Goal: Information Seeking & Learning: Learn about a topic

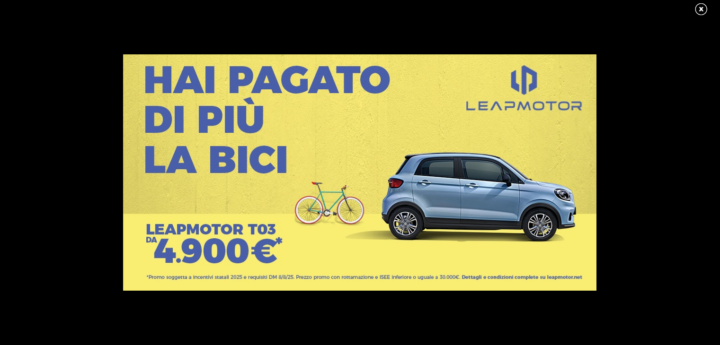
click at [697, 4] on link at bounding box center [706, 9] width 24 height 14
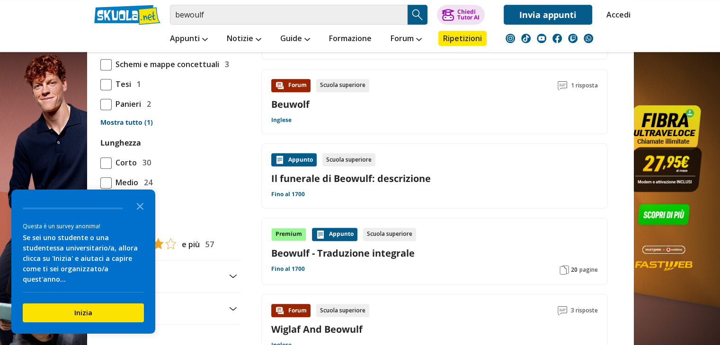
scroll to position [899, 0]
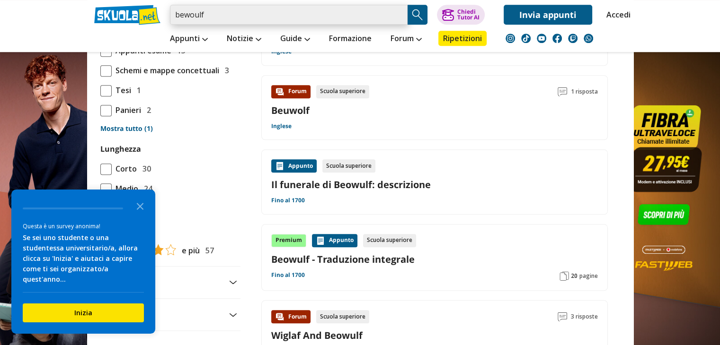
click at [267, 9] on input "bewoulf" at bounding box center [289, 15] width 238 height 20
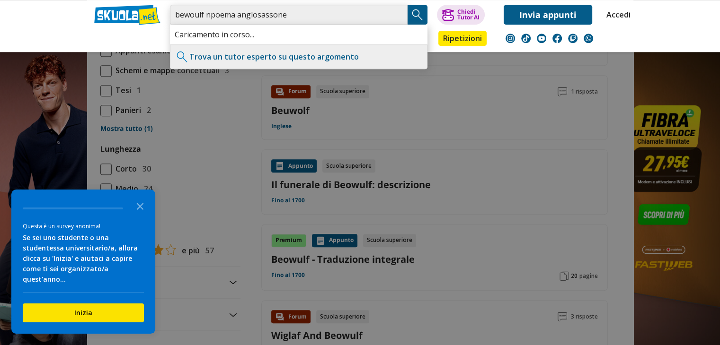
type input "bewoulf npoema anglosassone"
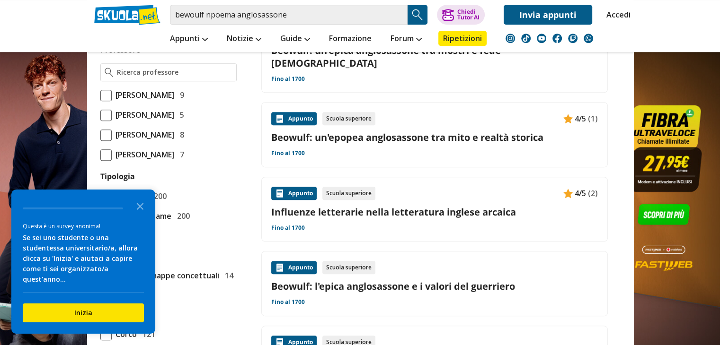
scroll to position [757, 0]
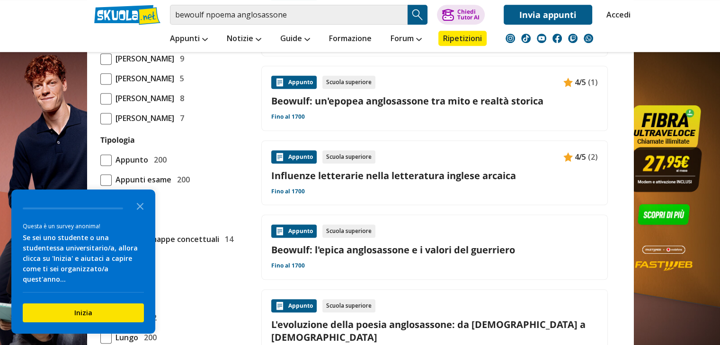
click at [465, 102] on link "Beowulf: un'epopea anglosassone tra mito e realtà storica" at bounding box center [434, 101] width 326 height 13
